Goal: Find specific page/section: Find specific page/section

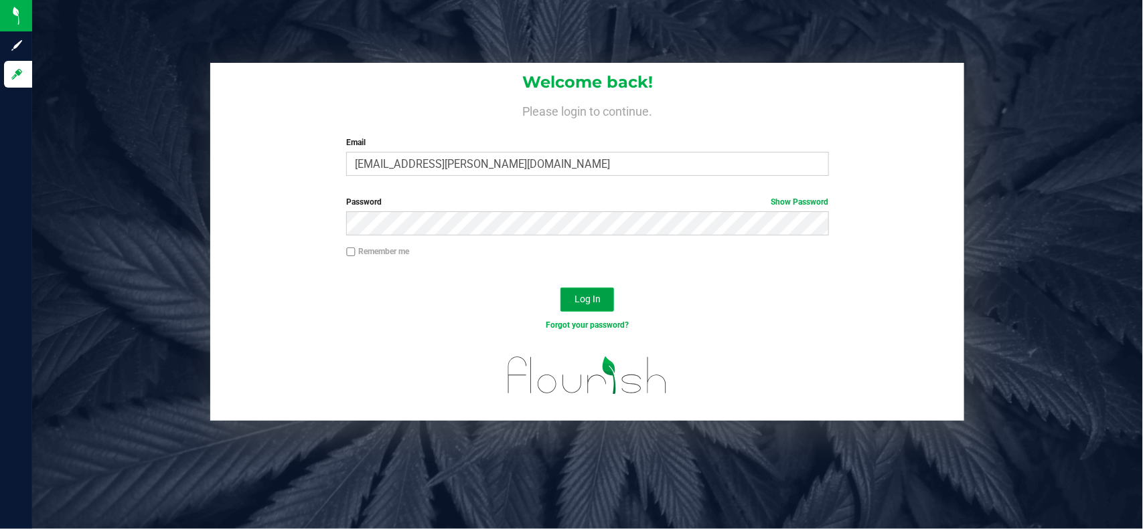
click at [606, 301] on button "Log In" at bounding box center [587, 300] width 54 height 24
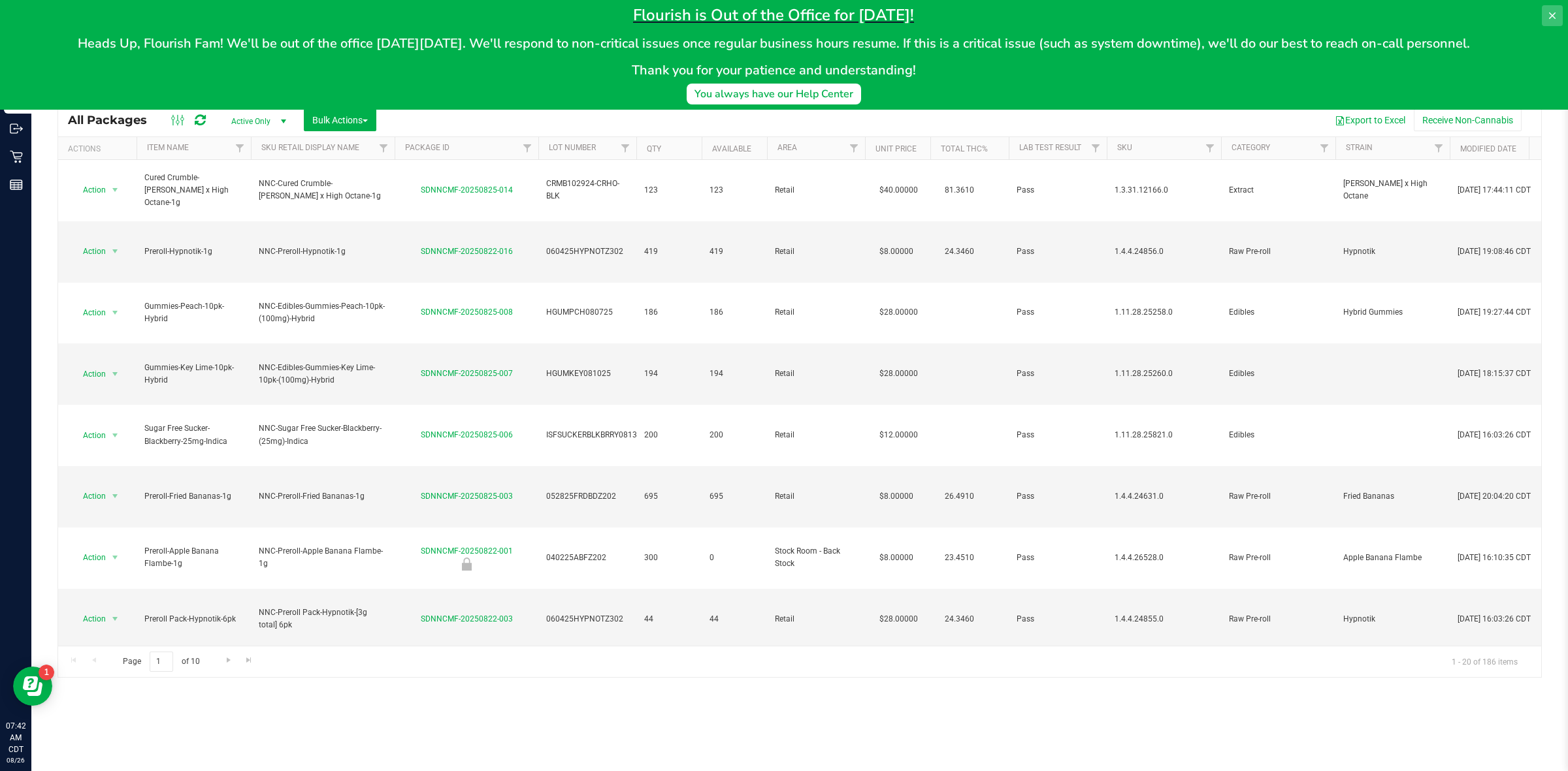
click at [1115, 13] on button at bounding box center [1552, 15] width 21 height 20
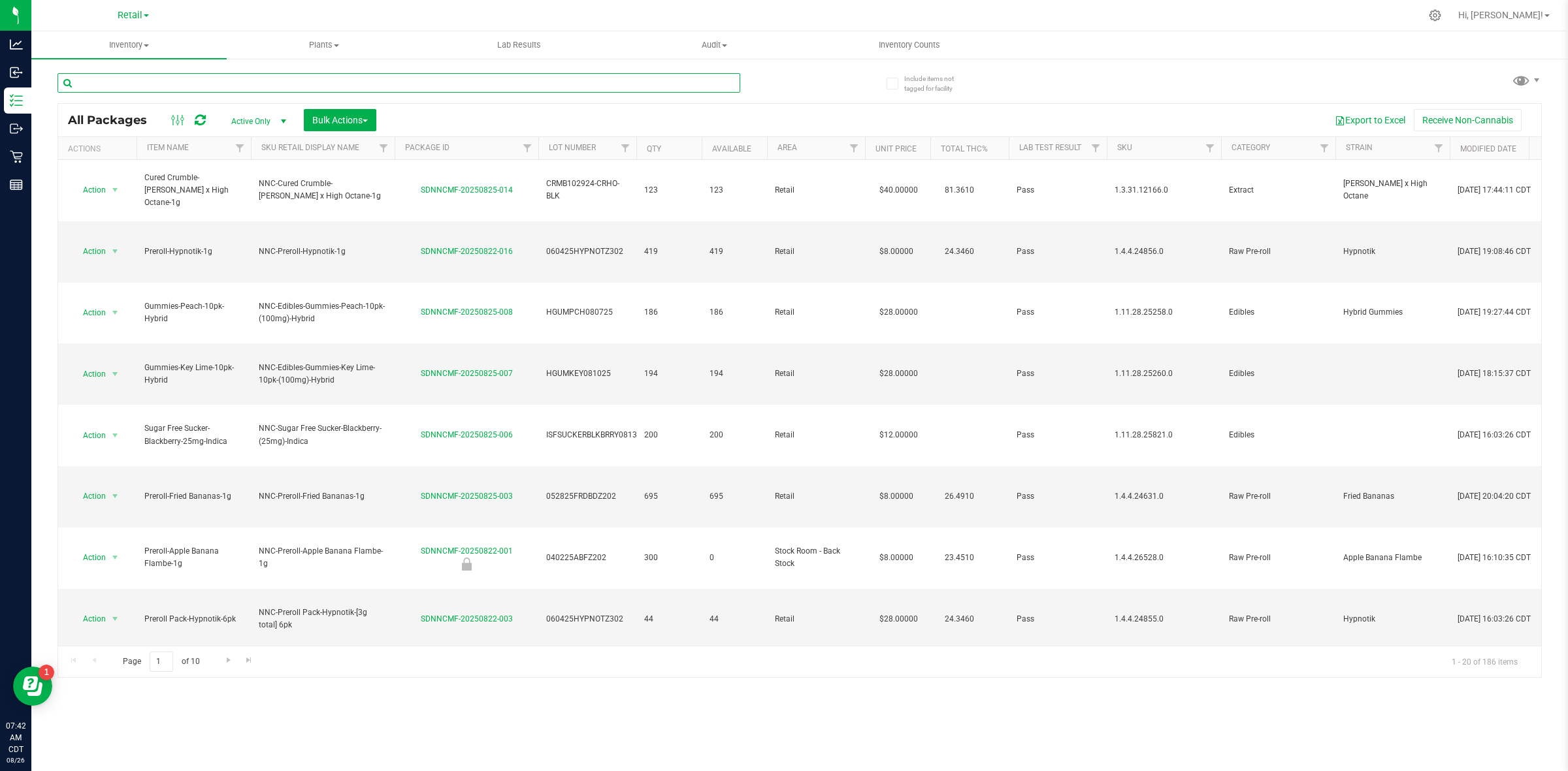
click at [187, 88] on input "text" at bounding box center [398, 83] width 682 height 20
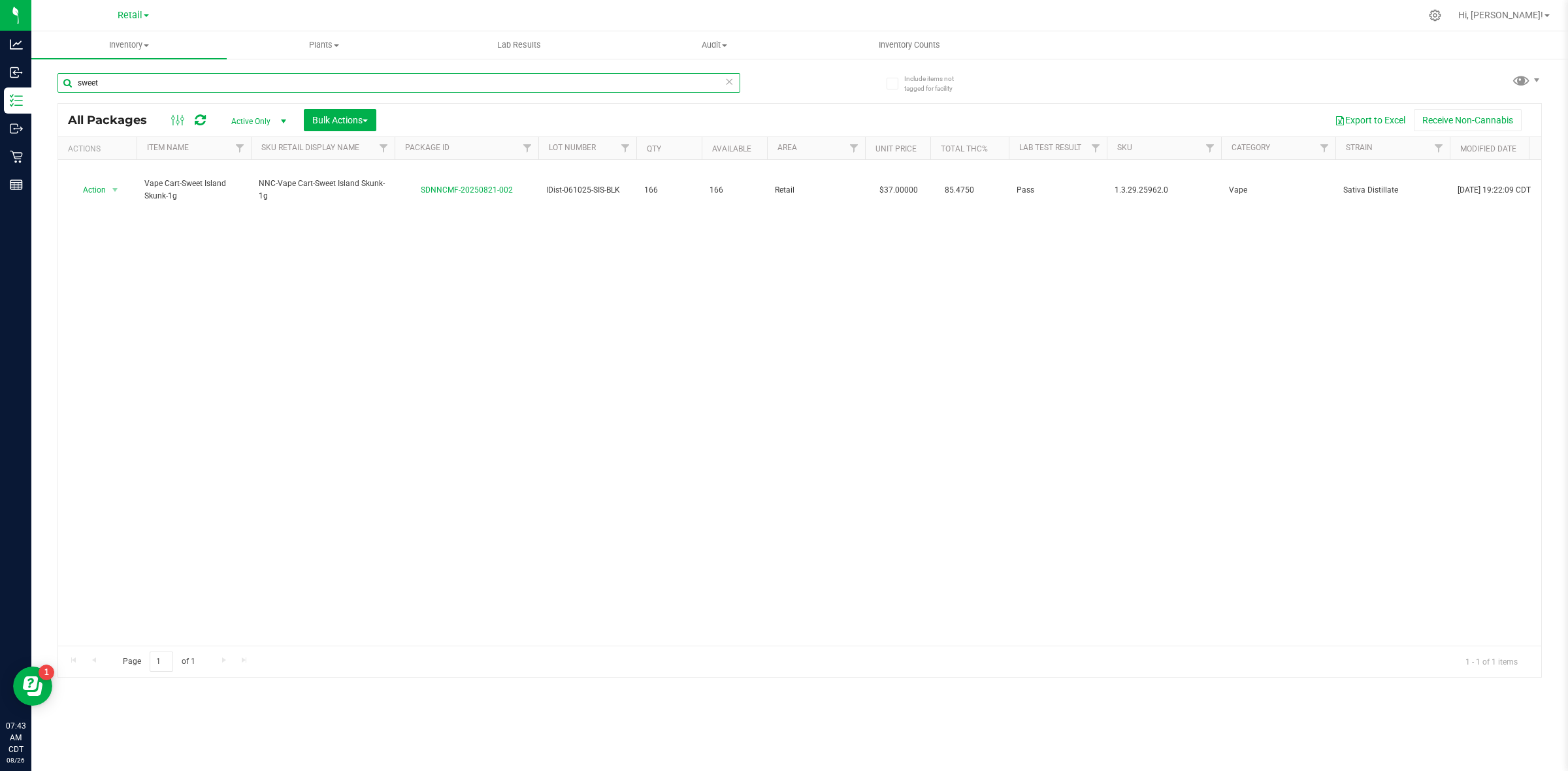
click at [143, 90] on input "sweet" at bounding box center [398, 83] width 682 height 20
type input "s"
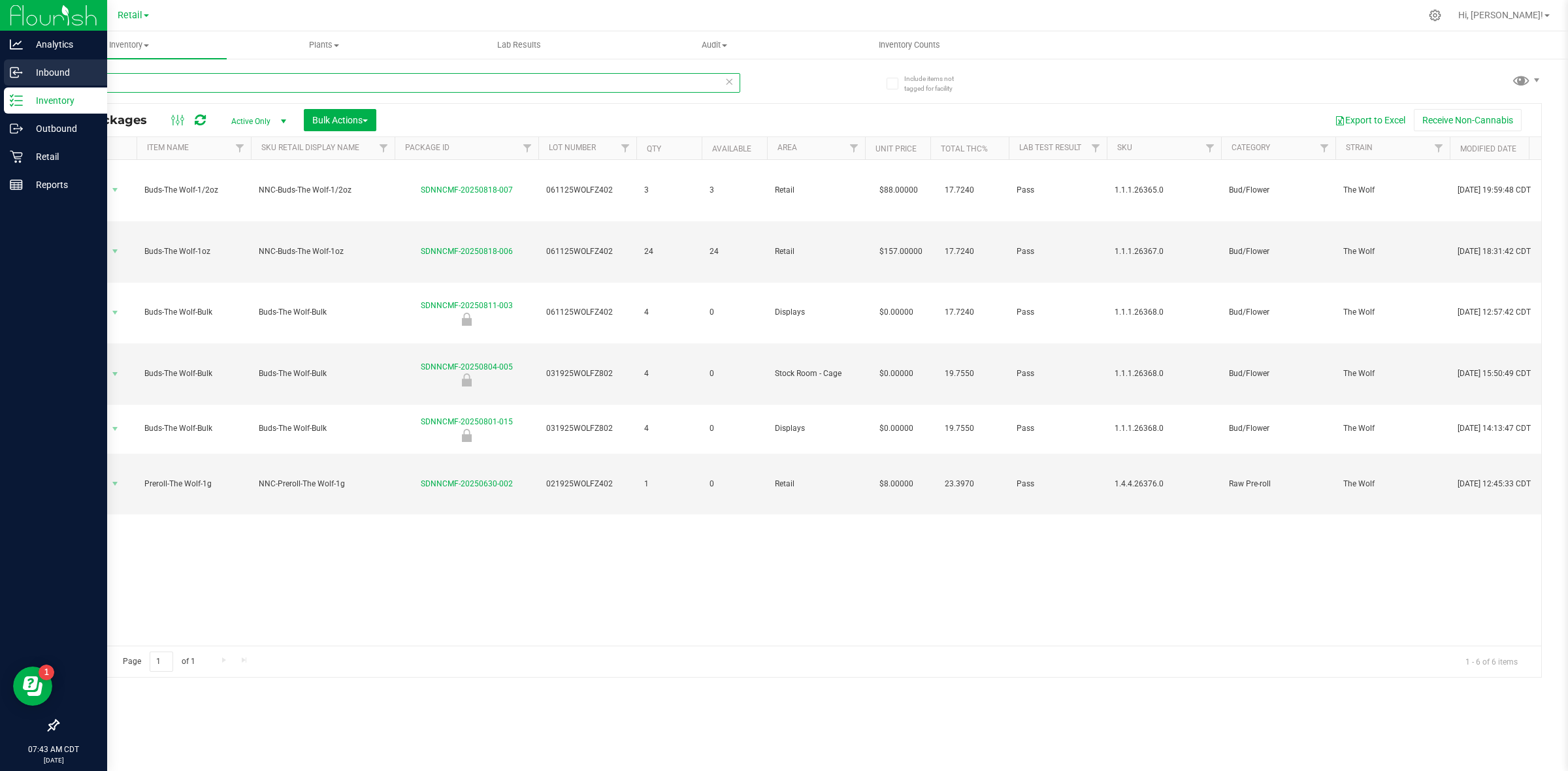
drag, startPoint x: 190, startPoint y: 83, endPoint x: 13, endPoint y: 70, distance: 177.5
click at [13, 70] on div "Analytics Inbound Inventory Outbound Retail Reports 07:43 AM CDT [DATE] 08/26 R…" at bounding box center [784, 386] width 1568 height 771
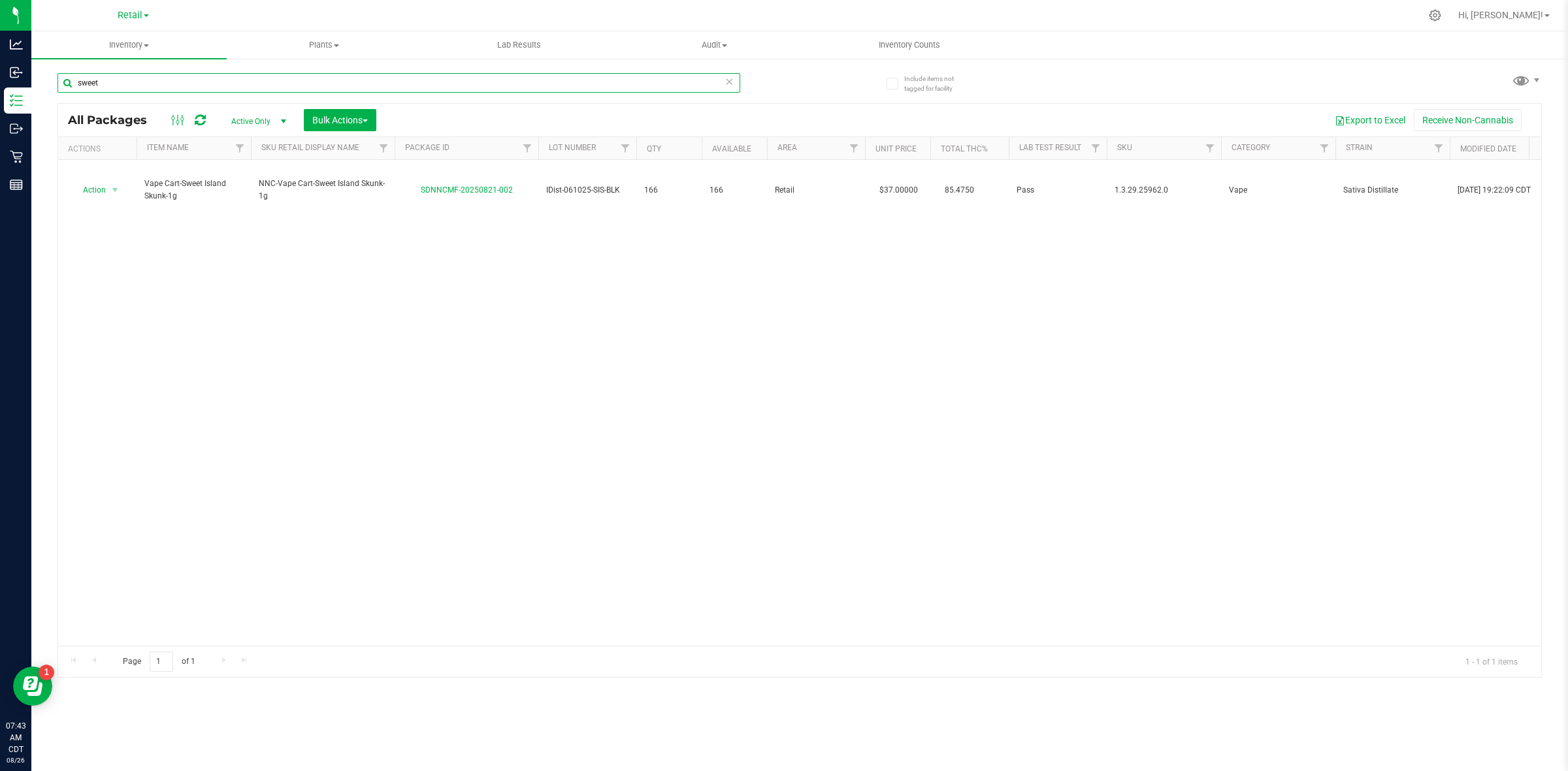
drag, startPoint x: 84, startPoint y: 87, endPoint x: 75, endPoint y: 87, distance: 9.0
click at [75, 87] on input "sweet" at bounding box center [398, 83] width 682 height 20
type input "tropica"
